Goal: Task Accomplishment & Management: Manage account settings

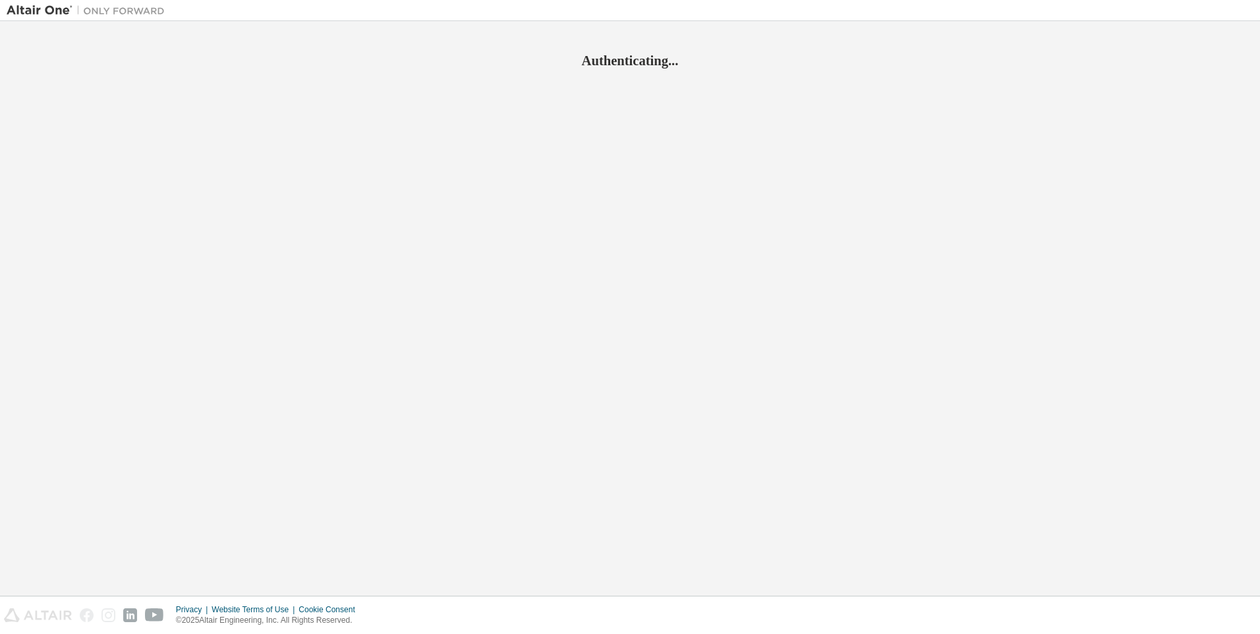
click at [889, 230] on div "Authenticating..." at bounding box center [630, 308] width 1246 height 561
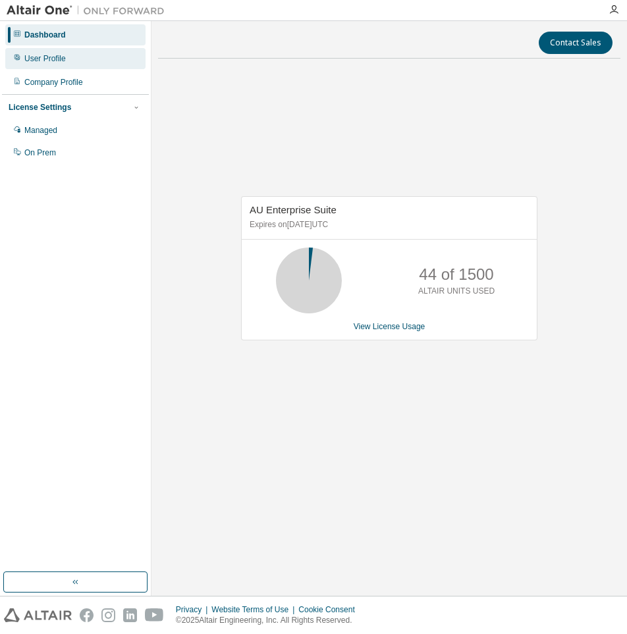
click at [52, 63] on div "User Profile" at bounding box center [45, 58] width 42 height 11
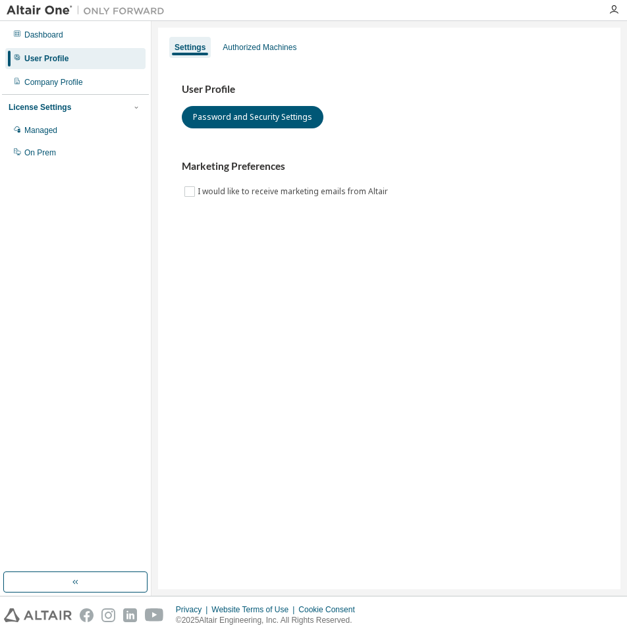
click at [287, 61] on div "User Profile Password and Security Settings Marketing Preferences I would like …" at bounding box center [389, 149] width 447 height 180
click at [264, 50] on div "Authorized Machines" at bounding box center [260, 47] width 74 height 11
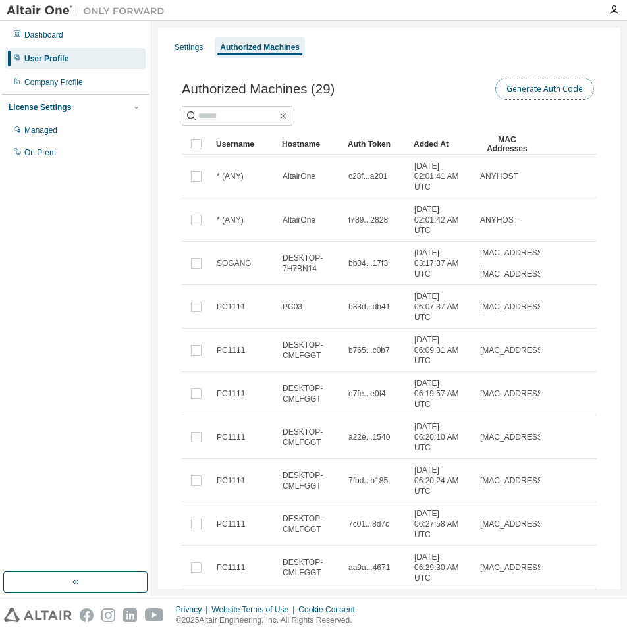
click at [540, 89] on button "Generate Auth Code" at bounding box center [544, 89] width 99 height 22
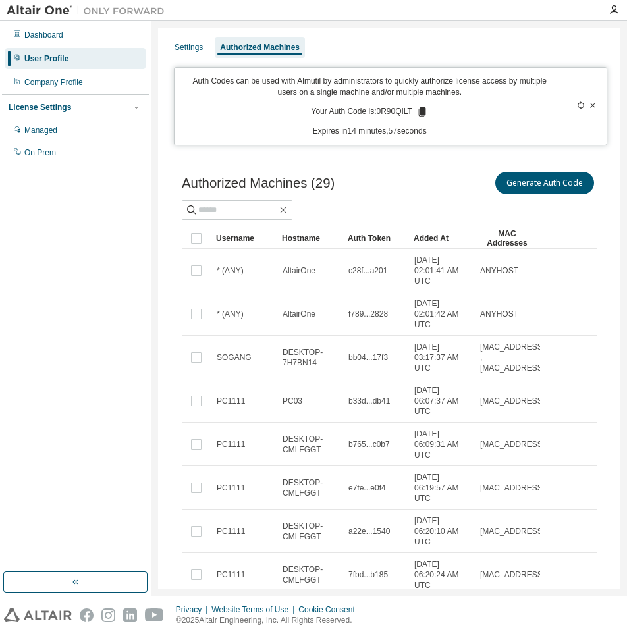
click at [422, 111] on icon at bounding box center [422, 111] width 7 height 9
